Goal: Task Accomplishment & Management: Use online tool/utility

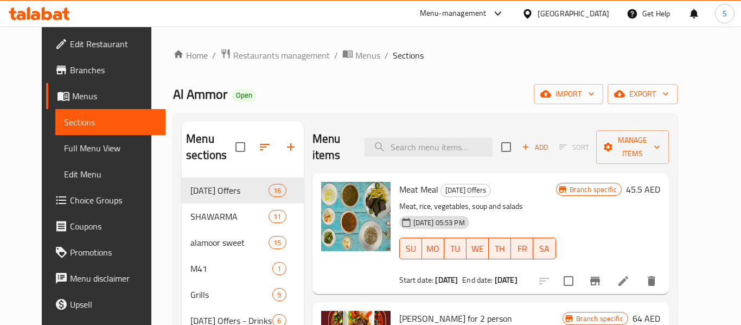
click at [547, 12] on div "United Arab Emirates" at bounding box center [574, 14] width 72 height 12
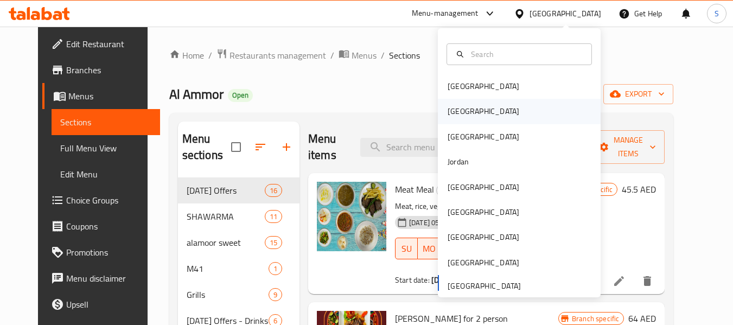
click at [479, 121] on div "[GEOGRAPHIC_DATA]" at bounding box center [519, 111] width 163 height 25
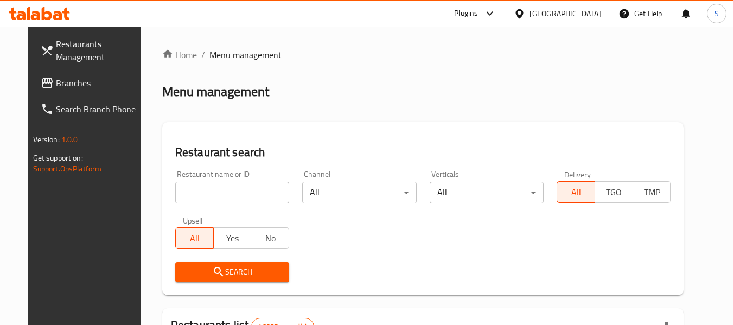
click at [231, 195] on input "search" at bounding box center [232, 193] width 114 height 22
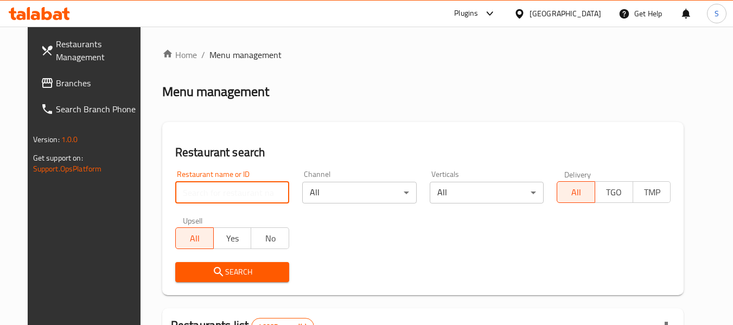
paste input "699381"
type input "699381"
click button "Search" at bounding box center [232, 272] width 114 height 20
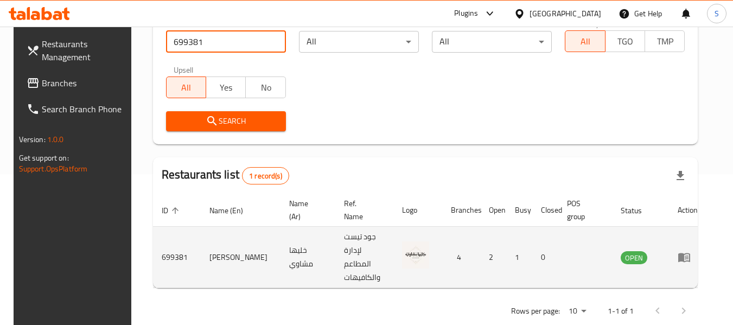
scroll to position [159, 0]
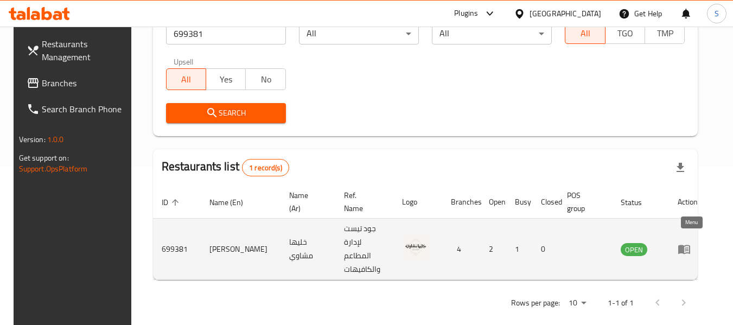
click at [685, 245] on icon "enhanced table" at bounding box center [684, 249] width 12 height 9
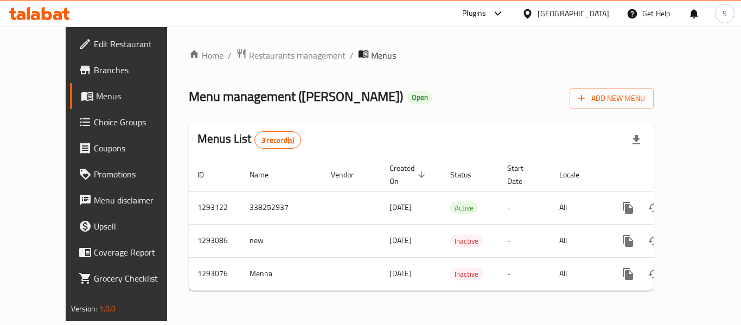
drag, startPoint x: 73, startPoint y: 71, endPoint x: 82, endPoint y: 73, distance: 10.0
click at [94, 71] on span "Branches" at bounding box center [137, 70] width 87 height 13
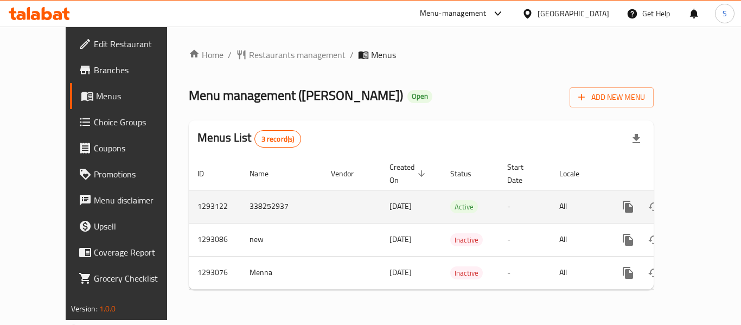
click at [700, 200] on icon "enhanced table" at bounding box center [706, 206] width 13 height 13
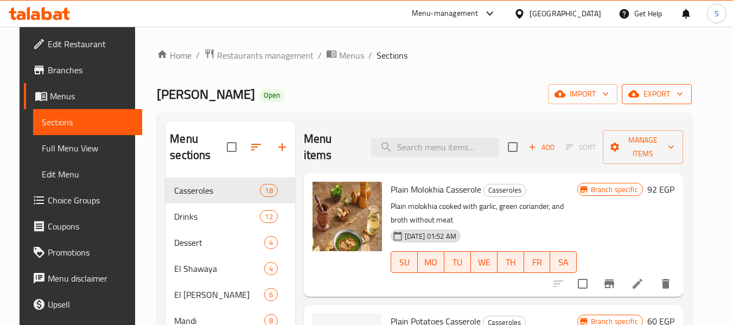
click at [669, 92] on span "export" at bounding box center [657, 94] width 53 height 14
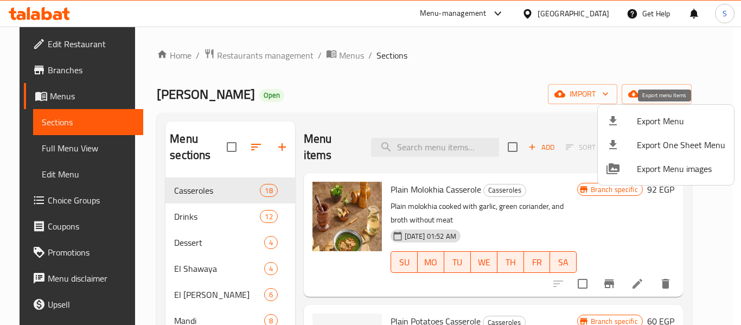
click at [652, 109] on li "Export Menu" at bounding box center [666, 121] width 136 height 24
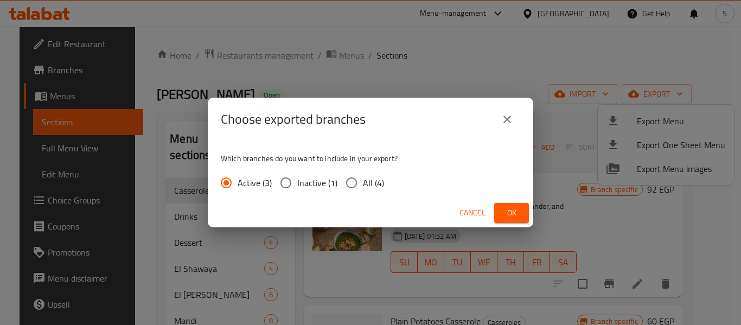
click at [357, 186] on input "All (4)" at bounding box center [351, 183] width 23 height 23
radio input "true"
click at [514, 212] on span "Ok" at bounding box center [511, 213] width 17 height 14
